Goal: Transaction & Acquisition: Subscribe to service/newsletter

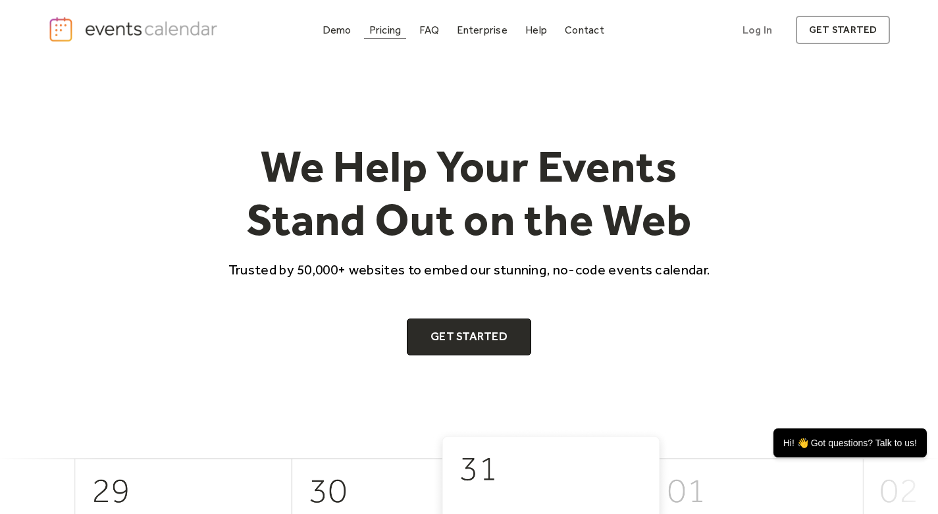
click at [378, 30] on div "Pricing" at bounding box center [385, 29] width 32 height 7
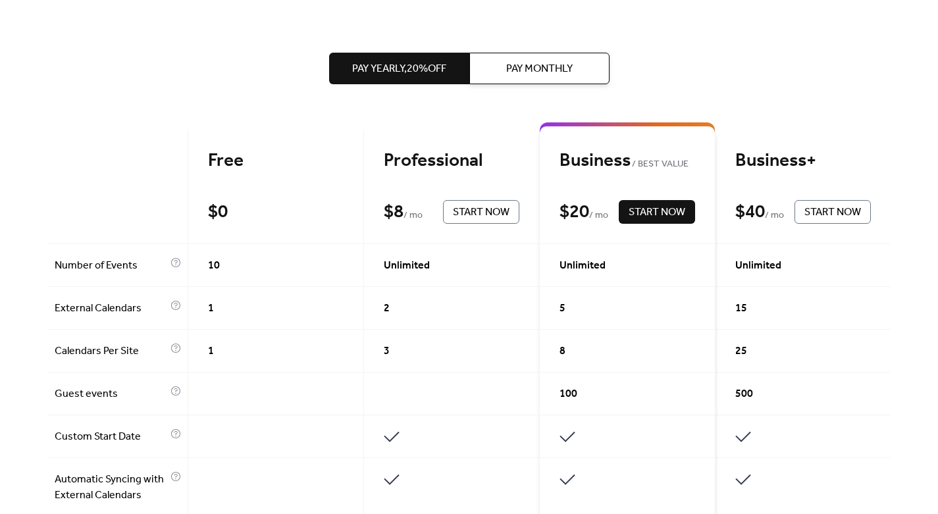
scroll to position [256, 0]
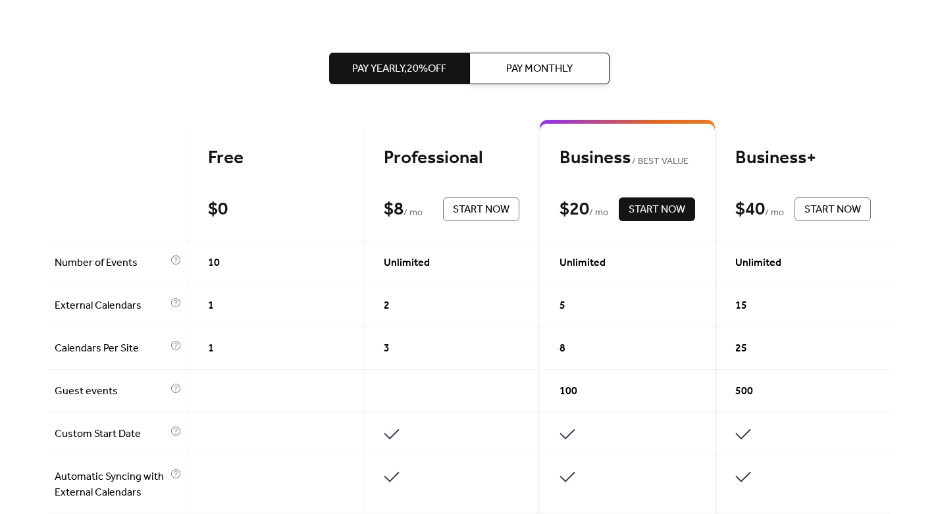
click at [448, 170] on div "Professional" at bounding box center [452, 158] width 136 height 23
click at [484, 134] on div "Pay Yearly, 20% off Pay Monthly" at bounding box center [469, 68] width 280 height 137
